Goal: Information Seeking & Learning: Learn about a topic

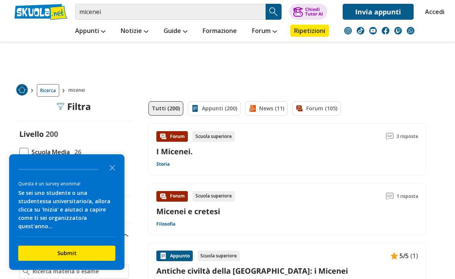
click at [178, 153] on link "I Micenei." at bounding box center [174, 152] width 36 height 10
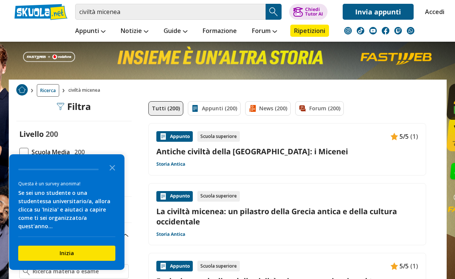
click at [246, 152] on link "Antiche civiltà della [GEOGRAPHIC_DATA]: i Micenei" at bounding box center [287, 152] width 262 height 10
